Goal: Information Seeking & Learning: Learn about a topic

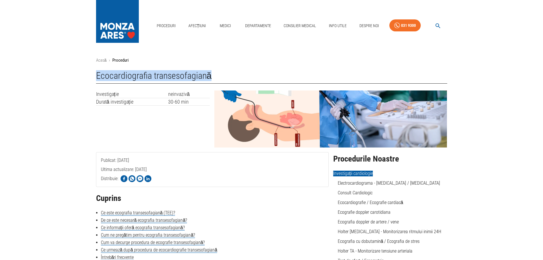
drag, startPoint x: 92, startPoint y: 75, endPoint x: 212, endPoint y: 77, distance: 119.9
copy h1 "Ecocardiografia transesofagiană"
click at [226, 23] on link "Medici" at bounding box center [225, 26] width 18 height 12
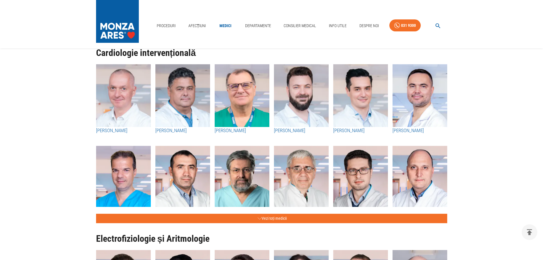
scroll to position [199, 0]
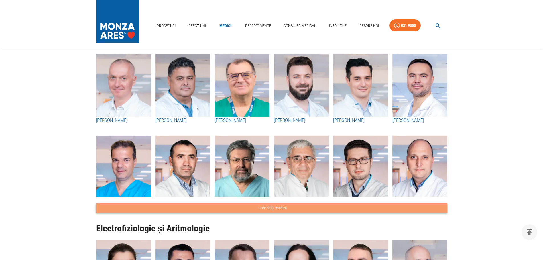
click at [292, 207] on button "Vezi toți medicii" at bounding box center [271, 207] width 351 height 9
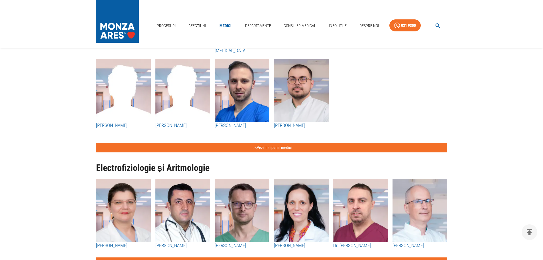
scroll to position [712, 0]
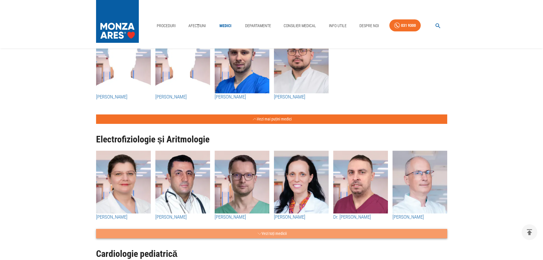
click at [284, 233] on button "Vezi toți medicii" at bounding box center [271, 232] width 351 height 9
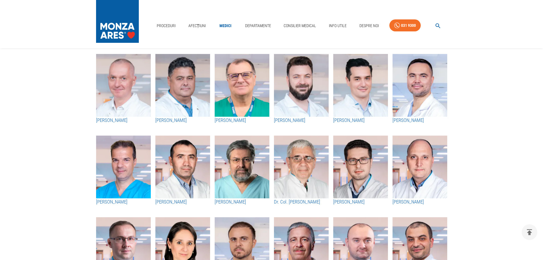
scroll to position [114, 0]
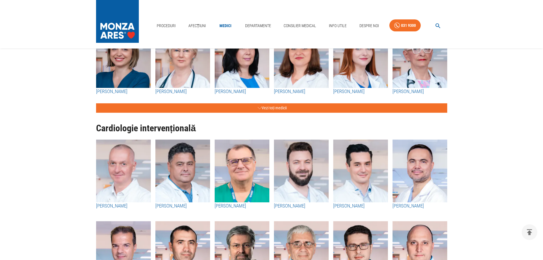
click at [239, 190] on img "button" at bounding box center [241, 170] width 55 height 63
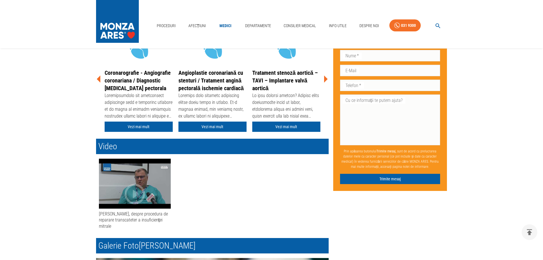
scroll to position [142, 0]
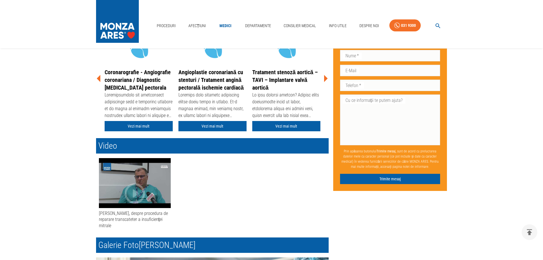
click at [133, 185] on icon "button" at bounding box center [134, 193] width 21 height 21
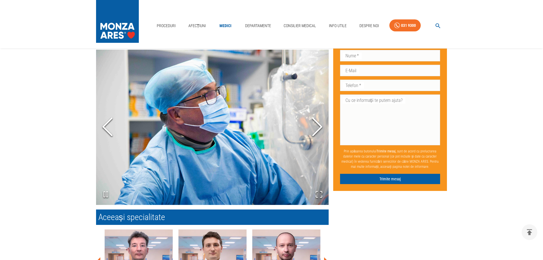
scroll to position [370, 0]
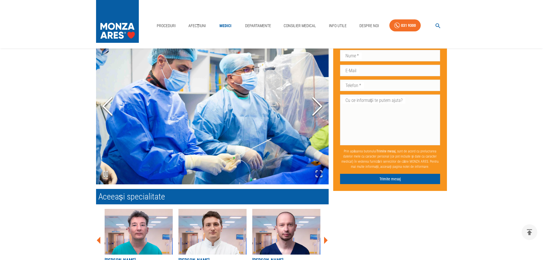
click at [317, 107] on icon "Next Slide" at bounding box center [316, 106] width 17 height 34
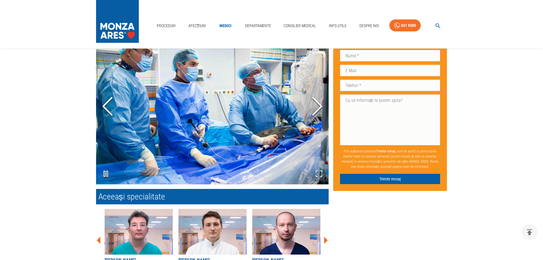
click at [317, 107] on icon "Next Slide" at bounding box center [316, 106] width 17 height 34
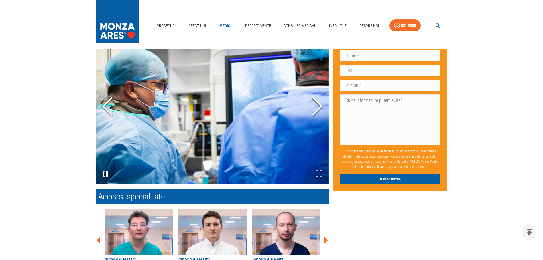
click at [317, 107] on icon "Next Slide" at bounding box center [316, 106] width 17 height 34
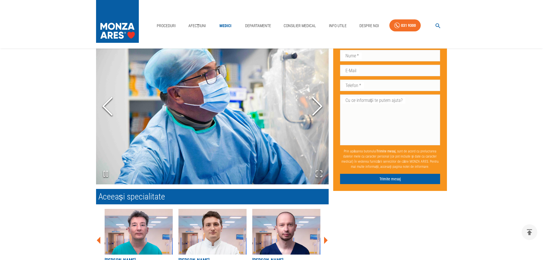
click at [317, 107] on icon "Next Slide" at bounding box center [316, 106] width 17 height 34
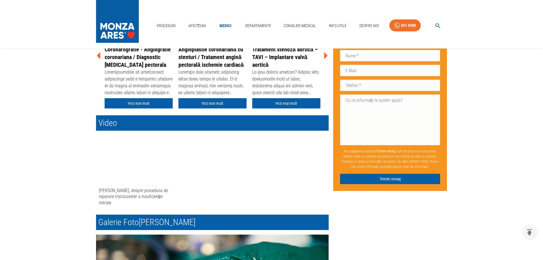
scroll to position [142, 0]
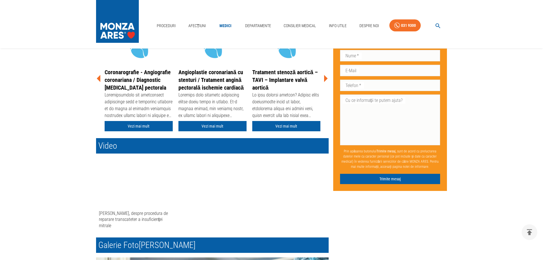
click at [122, 215] on div "[PERSON_NAME], despre procedura de reparare transcateter a insuficienței mitrale" at bounding box center [135, 219] width 72 height 18
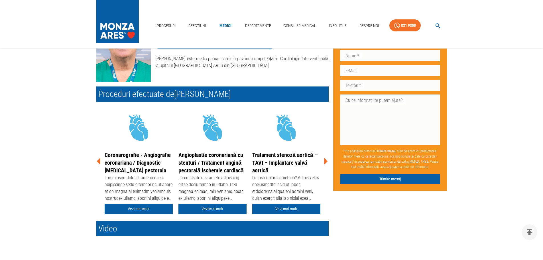
scroll to position [0, 0]
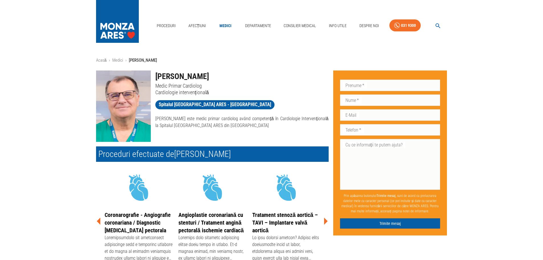
drag, startPoint x: 205, startPoint y: 75, endPoint x: 159, endPoint y: 75, distance: 45.3
click at [150, 72] on div "[PERSON_NAME] Medic Primar Cardiolog Cardiologie intervențională Spitalul [GEOG…" at bounding box center [209, 104] width 237 height 76
copy div "[PERSON_NAME]"
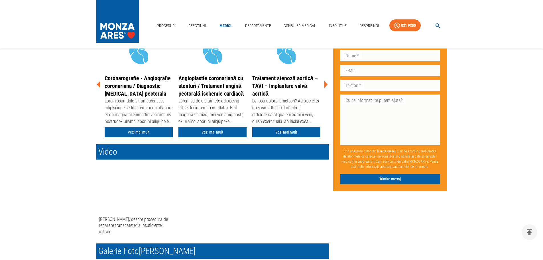
scroll to position [171, 0]
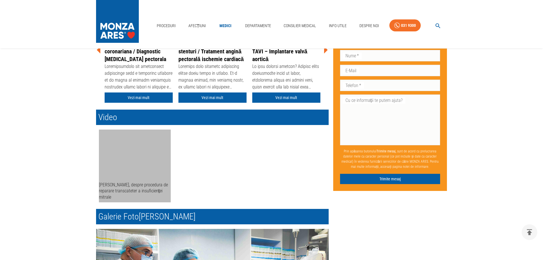
drag, startPoint x: 114, startPoint y: 197, endPoint x: 111, endPoint y: 196, distance: 3.2
click at [111, 196] on div "[PERSON_NAME], despre procedura de reparare transcateter a insuficienței mitrale" at bounding box center [135, 190] width 72 height 18
